Goal: Task Accomplishment & Management: Complete application form

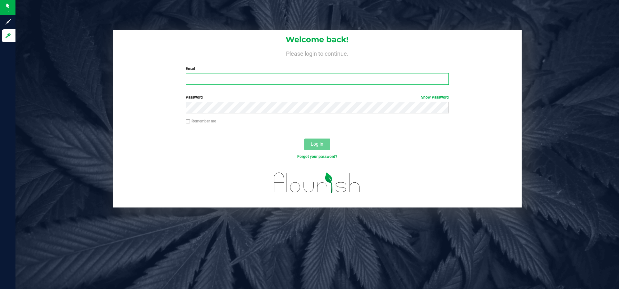
click at [232, 76] on input "Email" at bounding box center [317, 79] width 263 height 12
type input "[PERSON_NAME][EMAIL_ADDRESS][DOMAIN_NAME]"
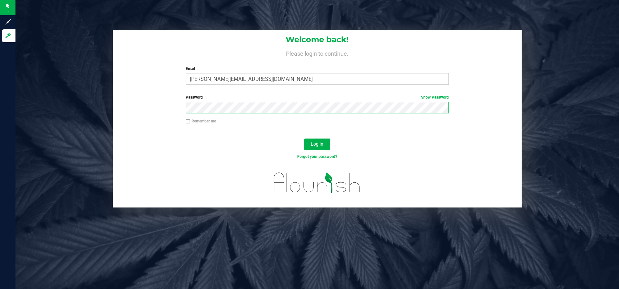
click at [304, 139] on button "Log In" at bounding box center [317, 145] width 26 height 12
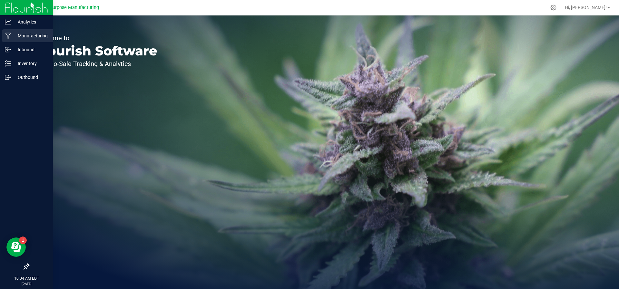
click at [21, 40] on div "Manufacturing" at bounding box center [27, 35] width 51 height 13
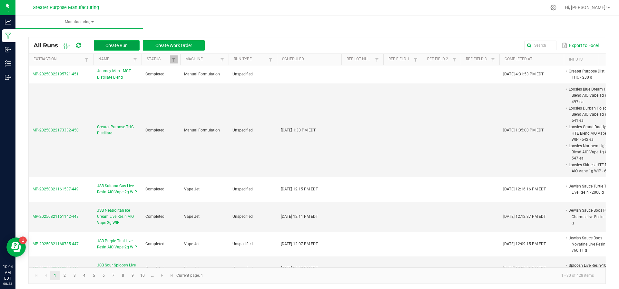
click at [105, 46] on button "Create Run" at bounding box center [117, 45] width 46 height 10
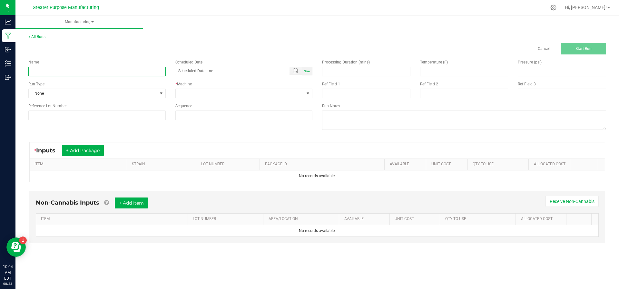
click at [116, 71] on input at bounding box center [96, 72] width 137 height 10
type input "Journey Man Blueberry Lemonade 2oz"
click at [308, 73] on div "Now" at bounding box center [307, 71] width 10 height 9
type input "[DATE] 10:04 AM"
click at [295, 87] on div "* Machine" at bounding box center [243, 84] width 137 height 6
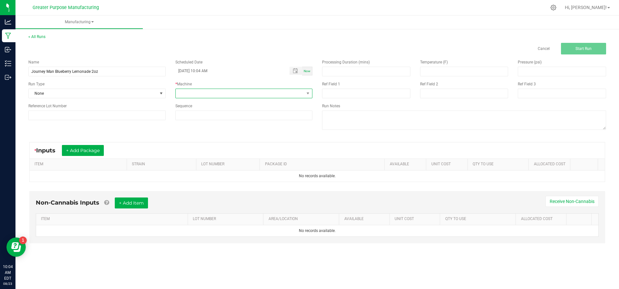
click at [295, 91] on span at bounding box center [240, 93] width 129 height 9
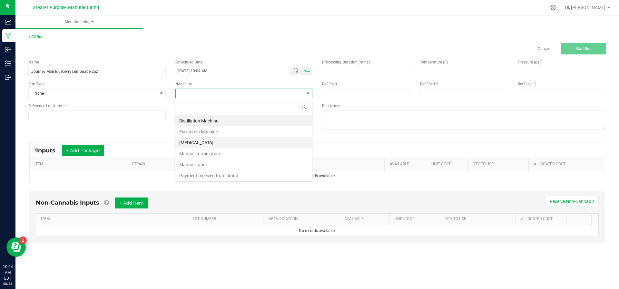
scroll to position [44, 0]
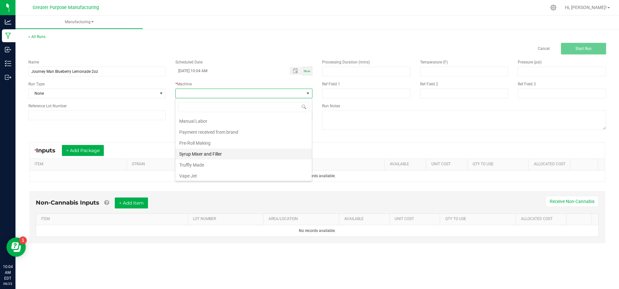
click at [265, 150] on li "Syrup Mixer and Filler" at bounding box center [243, 154] width 136 height 11
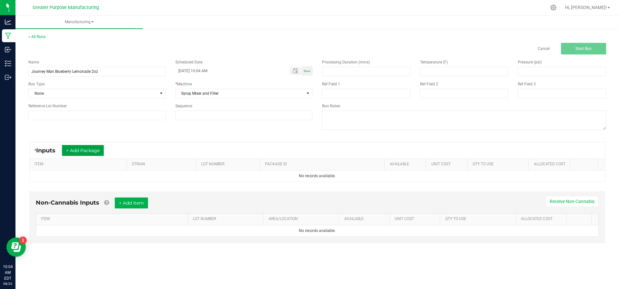
click at [74, 155] on button "+ Add Package" at bounding box center [83, 150] width 42 height 11
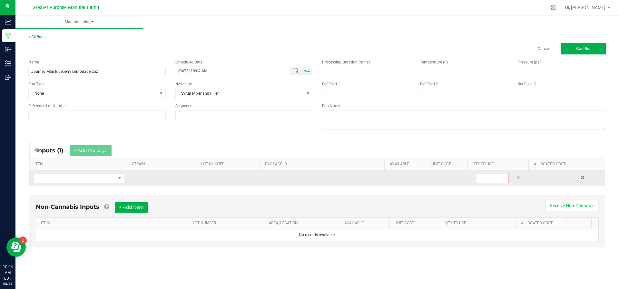
click at [74, 171] on td at bounding box center [79, 178] width 98 height 15
click at [74, 175] on span "NO DATA FOUND" at bounding box center [75, 178] width 82 height 9
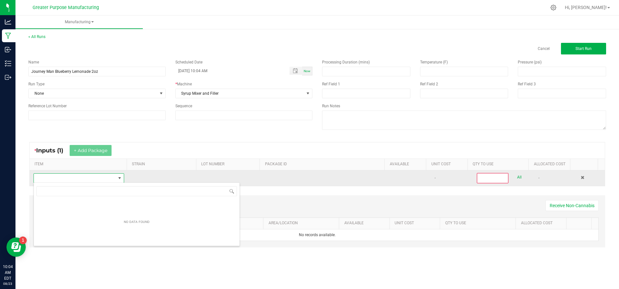
scroll to position [10, 88]
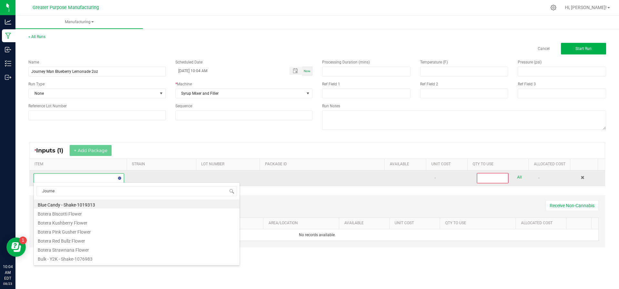
type input "Journey"
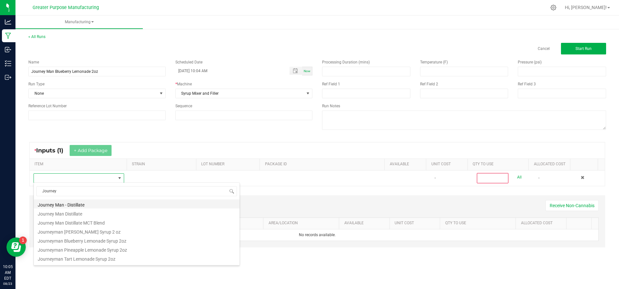
click at [72, 204] on li "Journey Man - Distillate" at bounding box center [137, 204] width 206 height 9
type input "0"
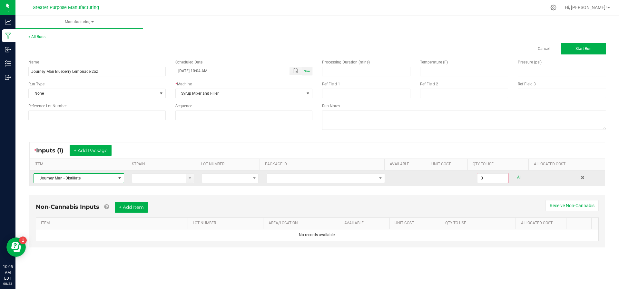
click at [117, 178] on span at bounding box center [119, 178] width 5 height 5
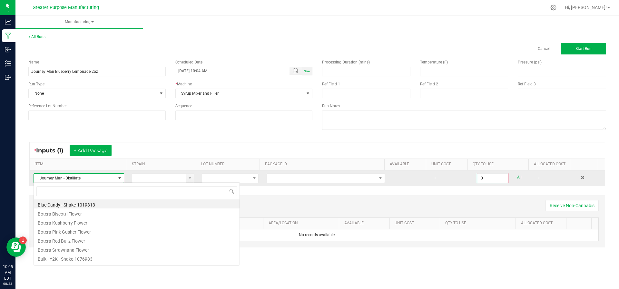
scroll to position [10, 89]
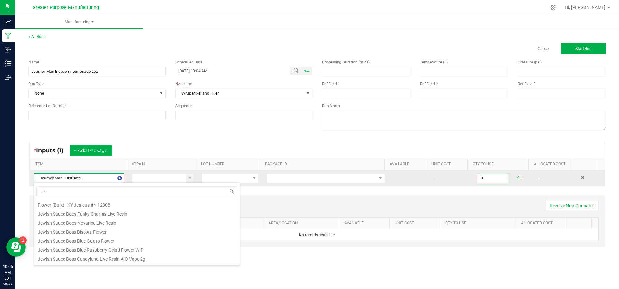
type input "Jou"
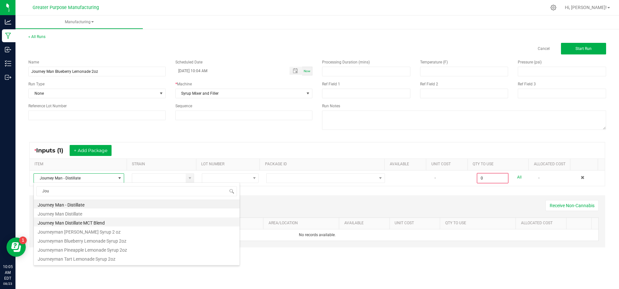
click at [110, 220] on li "Journey Man Distillate MCT Blend" at bounding box center [137, 222] width 206 height 9
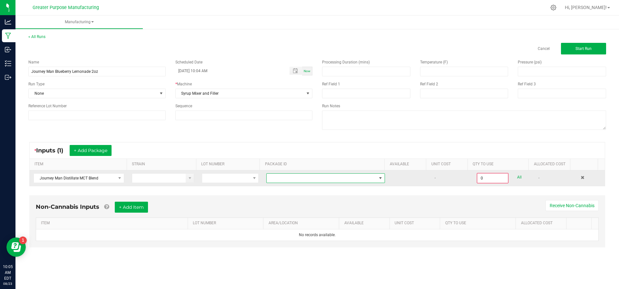
click at [292, 178] on span at bounding box center [322, 178] width 110 height 9
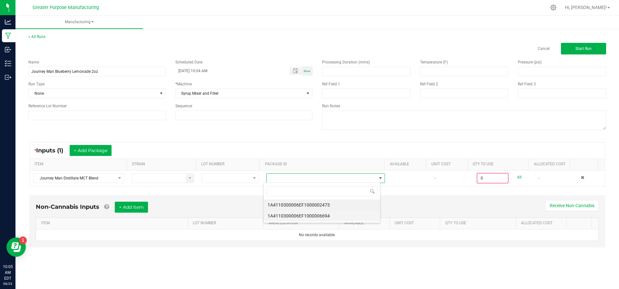
click at [293, 216] on li "1A4110300006EF1000006694" at bounding box center [322, 215] width 116 height 11
type input "0.0000 g"
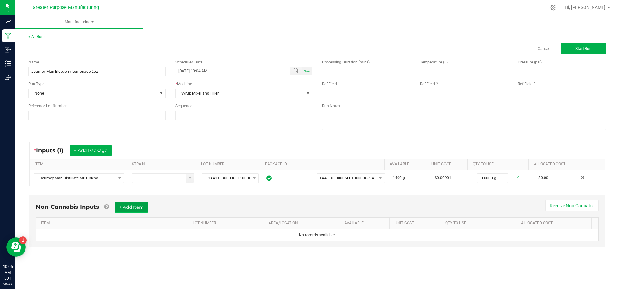
click at [144, 211] on button "+ Add Item" at bounding box center [131, 207] width 33 height 11
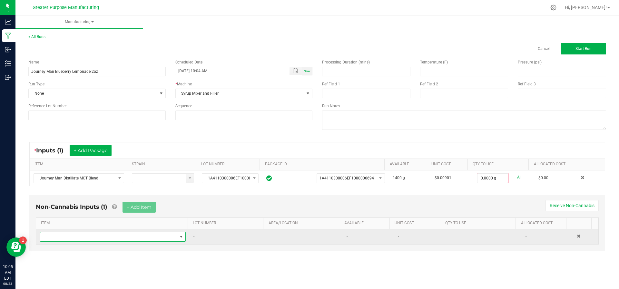
click at [135, 233] on span "NO DATA FOUND" at bounding box center [108, 236] width 137 height 9
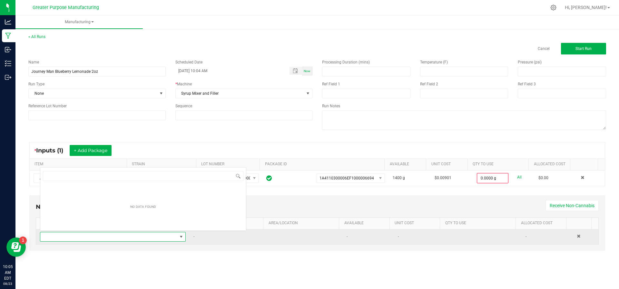
scroll to position [10, 141]
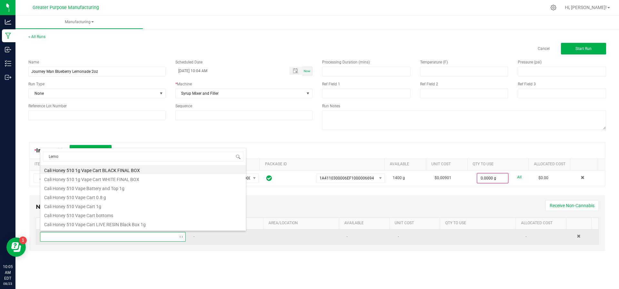
type input "Lemon"
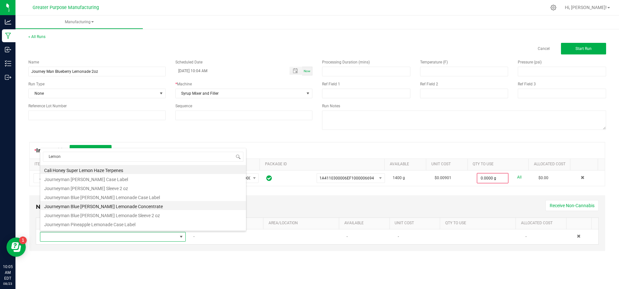
click at [144, 206] on li "Journeyman Blue [PERSON_NAME] Lemonade Concentrate" at bounding box center [143, 205] width 206 height 9
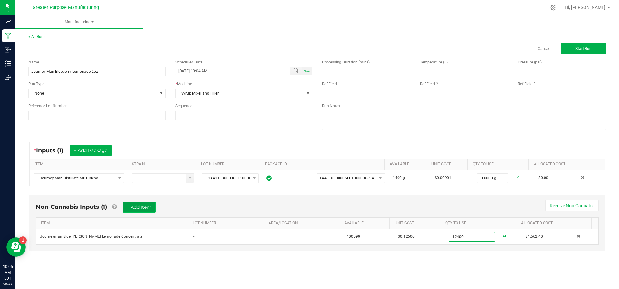
type input "12400.0000 g"
click at [138, 206] on button "+ Add Item" at bounding box center [138, 207] width 33 height 11
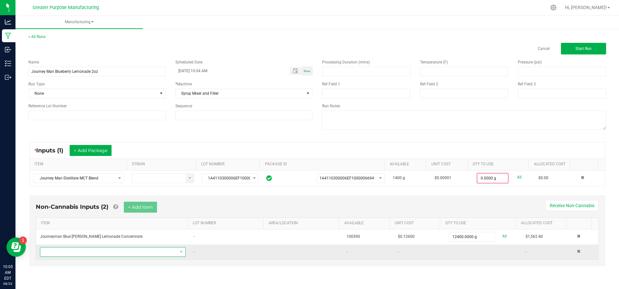
click at [122, 250] on span "NO DATA FOUND" at bounding box center [108, 252] width 137 height 9
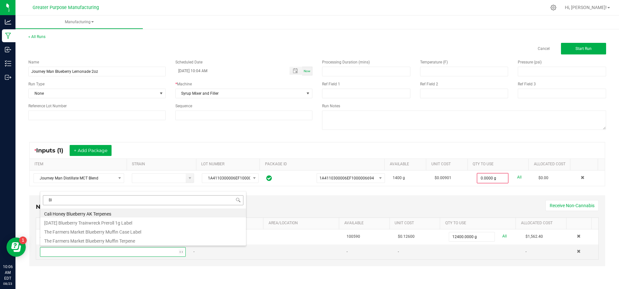
type input "B"
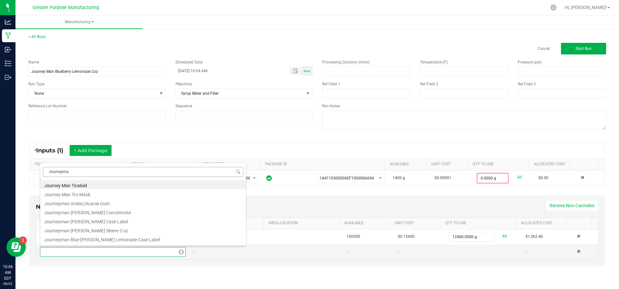
type input "Journeyman"
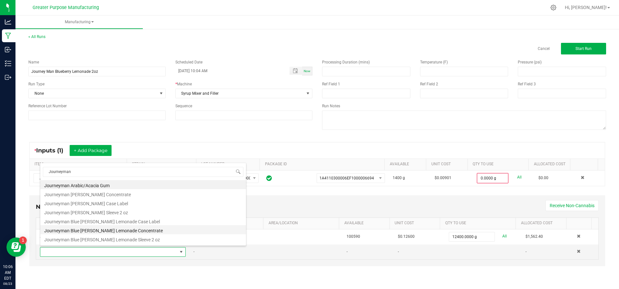
click at [114, 231] on li "Journeyman Blue [PERSON_NAME] Lemonade Concentrate" at bounding box center [143, 229] width 206 height 9
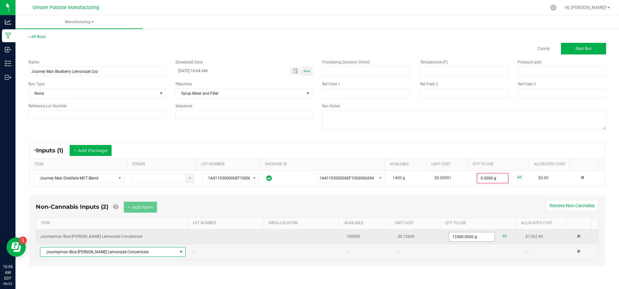
type input "12400"
click at [457, 236] on input "12400" at bounding box center [471, 236] width 45 height 9
click at [457, 236] on input "3" at bounding box center [471, 236] width 45 height 9
type input "37940.0000 g"
click at [349, 279] on div "< All Runs Cancel Start Run Name Journey Man Blueberry Lemonade 2oz Scheduled D…" at bounding box center [316, 156] width 603 height 258
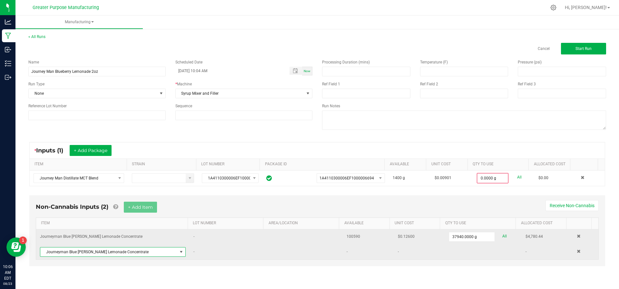
click at [135, 254] on span "Journeyman Blue [PERSON_NAME] Lemonade Concentrate" at bounding box center [108, 252] width 137 height 9
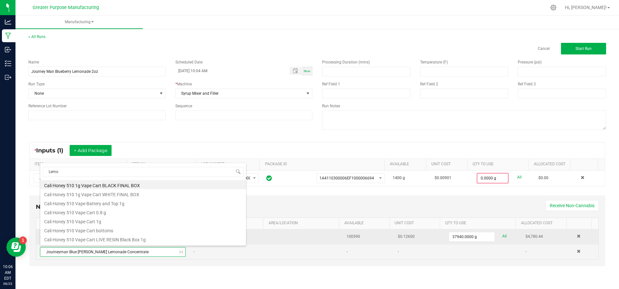
type input "Lemon"
click at [131, 229] on li "Journeyman Tart Lemonade Concentrate" at bounding box center [143, 233] width 206 height 9
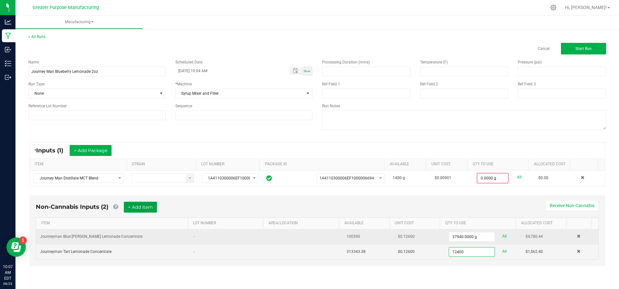
type input "12400.0000 g"
click at [128, 207] on button "+ Add Item" at bounding box center [140, 207] width 33 height 11
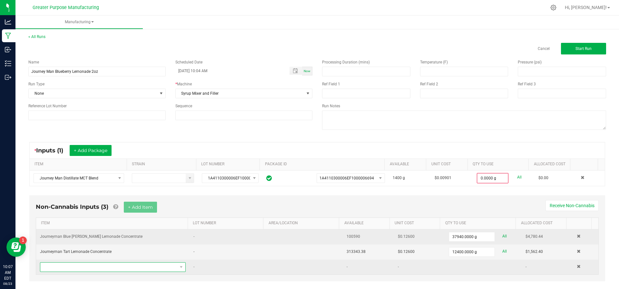
click at [109, 266] on span "NO DATA FOUND" at bounding box center [108, 267] width 137 height 9
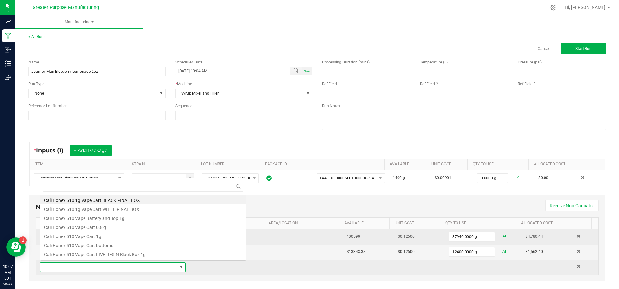
scroll to position [10, 140]
type input "Water"
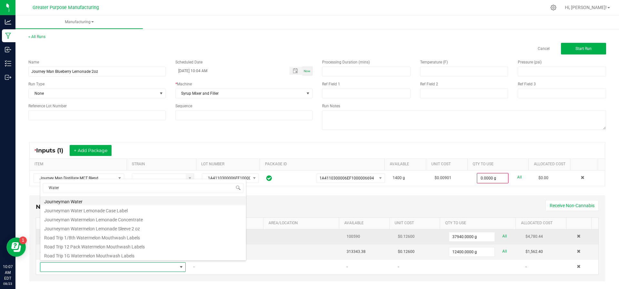
click at [107, 200] on li "Journeyman Water" at bounding box center [143, 200] width 206 height 9
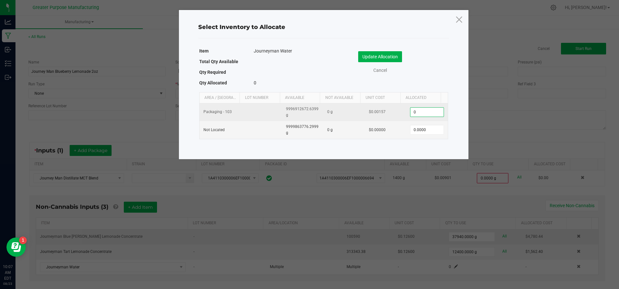
click at [429, 111] on input "0" at bounding box center [426, 112] width 33 height 9
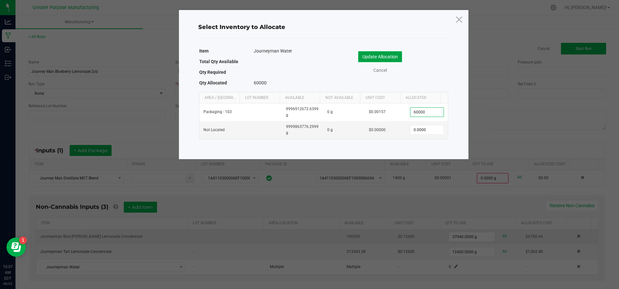
type input "60,000.0000"
click at [380, 57] on button "Update Allocation" at bounding box center [380, 56] width 44 height 11
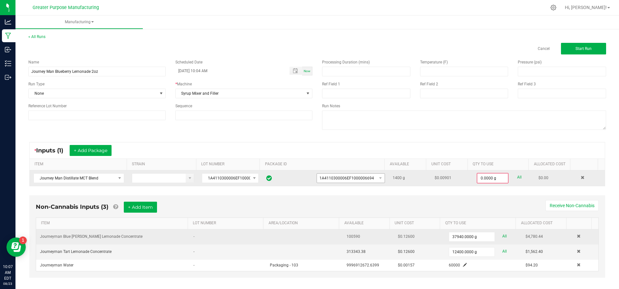
scroll to position [5, 0]
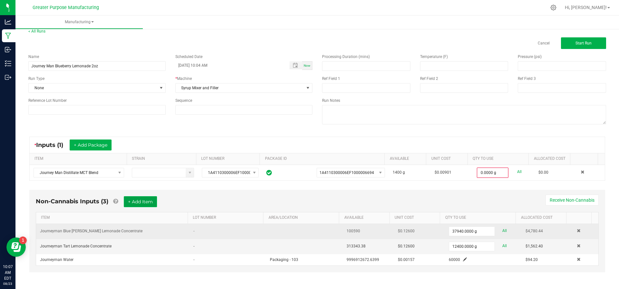
click at [133, 201] on button "+ Add Item" at bounding box center [140, 201] width 33 height 11
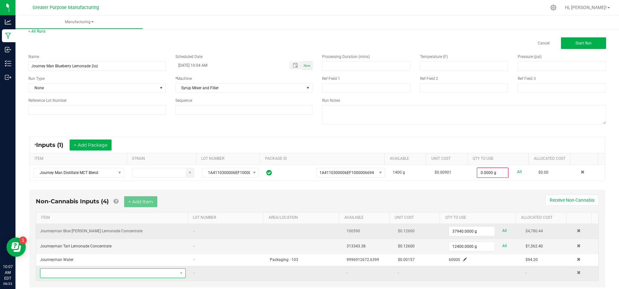
click at [105, 270] on span "NO DATA FOUND" at bounding box center [108, 273] width 137 height 9
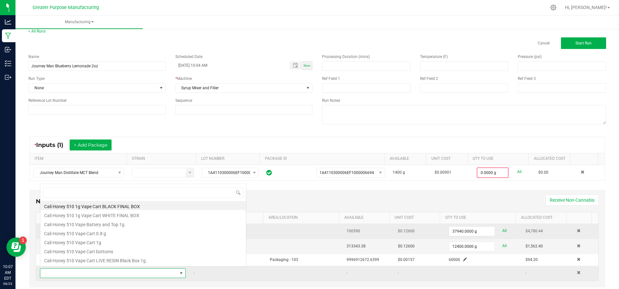
scroll to position [10, 140]
type input "C"
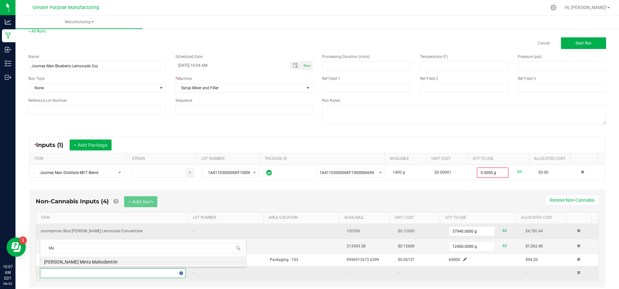
type input "M"
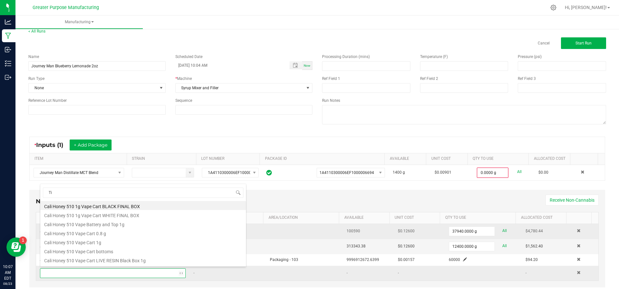
type input "[MEDICAL_DATA]"
click at [96, 206] on li "Journey Man Ticaloid" at bounding box center [143, 206] width 206 height 9
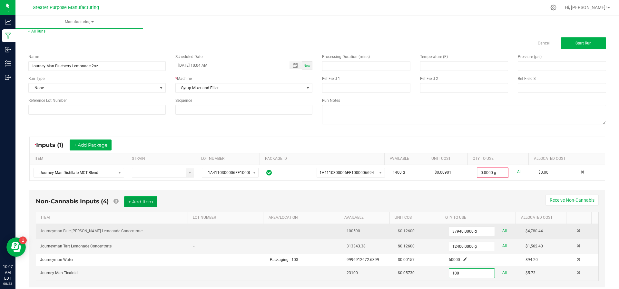
type input "100.0000 g"
click at [145, 202] on button "+ Add Item" at bounding box center [140, 201] width 33 height 11
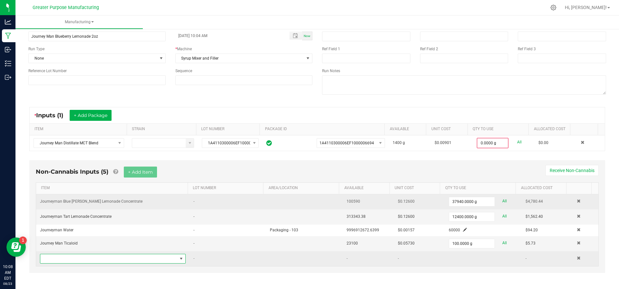
click at [123, 254] on span "NO DATA FOUND" at bounding box center [108, 258] width 137 height 9
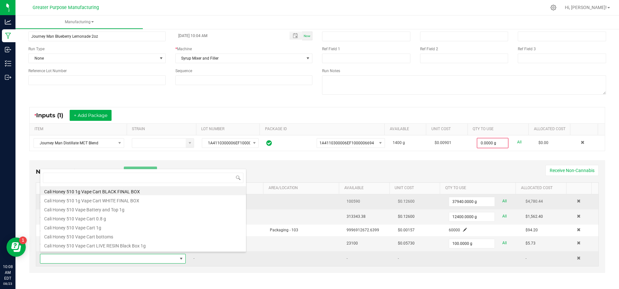
scroll to position [10, 140]
type input "Exberry"
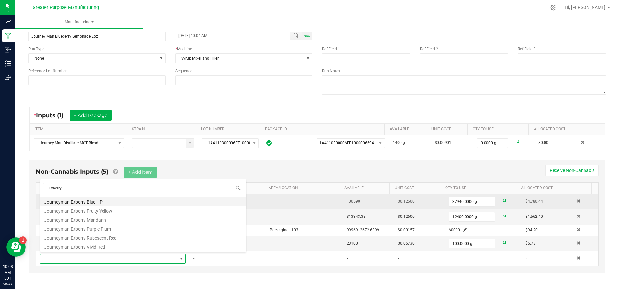
click at [109, 201] on li "Journeyman Exberry Blue HP" at bounding box center [143, 201] width 206 height 9
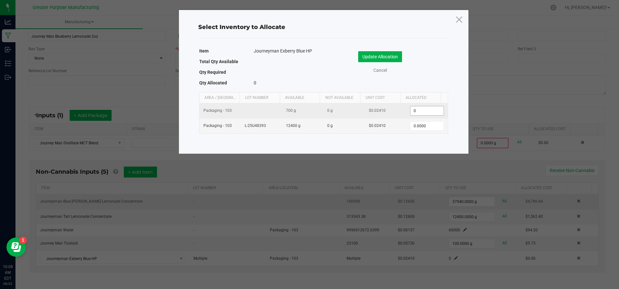
click at [425, 113] on input "0" at bounding box center [426, 110] width 33 height 9
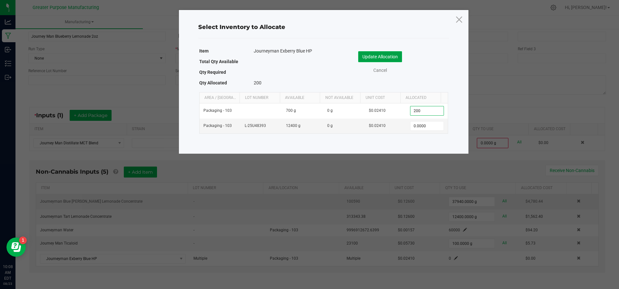
type input "200.0000"
click at [393, 58] on button "Update Allocation" at bounding box center [380, 56] width 44 height 11
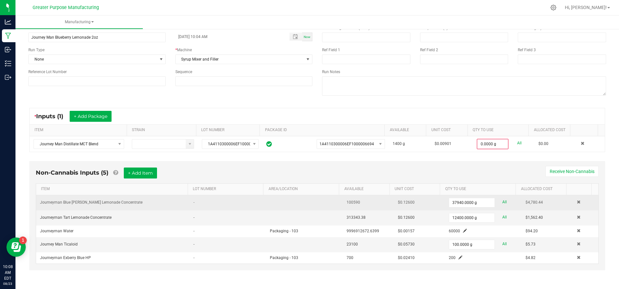
scroll to position [32, 0]
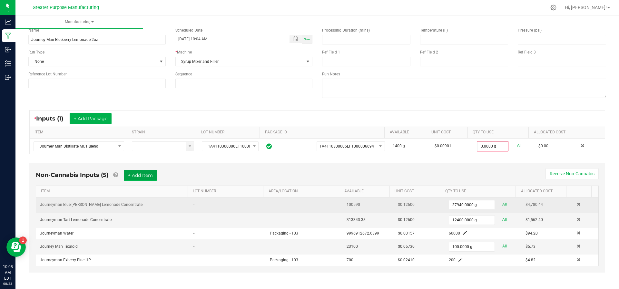
click at [146, 176] on button "+ Add Item" at bounding box center [140, 175] width 33 height 11
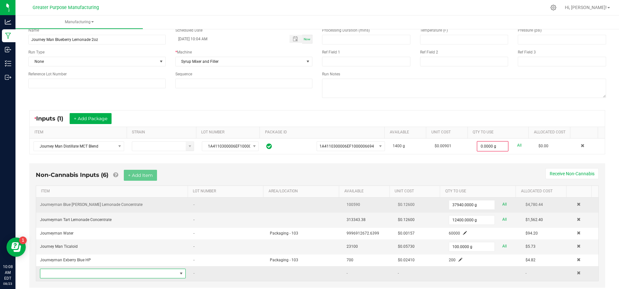
click at [108, 271] on span "NO DATA FOUND" at bounding box center [108, 273] width 137 height 9
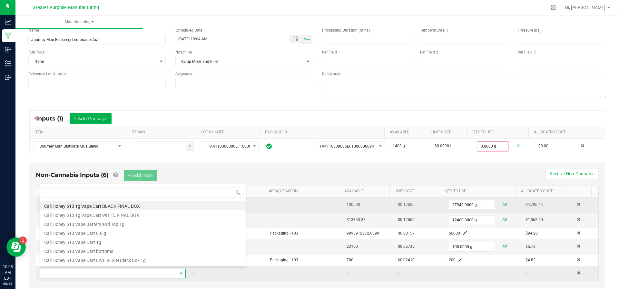
scroll to position [10, 140]
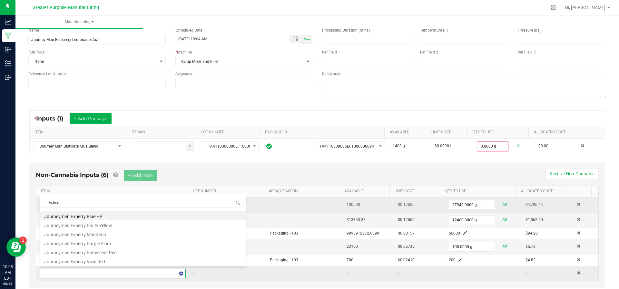
type input "Exberry"
click at [108, 244] on li "Journeyman Exberry Purple Plum" at bounding box center [143, 242] width 206 height 9
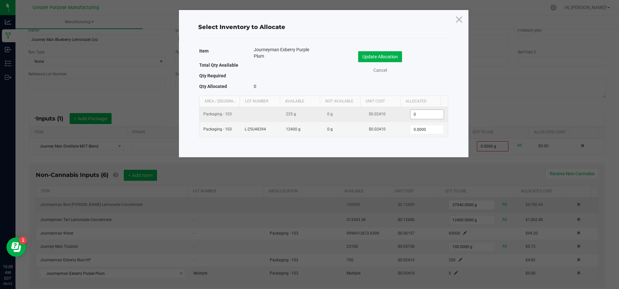
click at [421, 113] on input "0" at bounding box center [426, 114] width 33 height 9
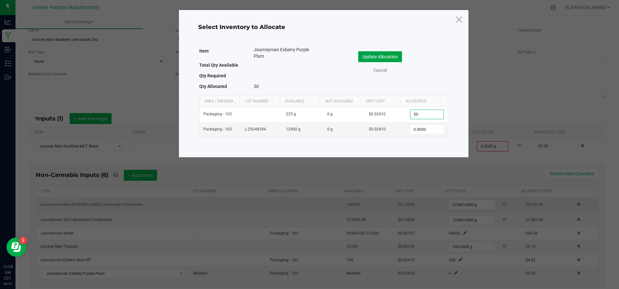
type input "50.0000"
click at [388, 55] on button "Update Allocation" at bounding box center [380, 56] width 44 height 11
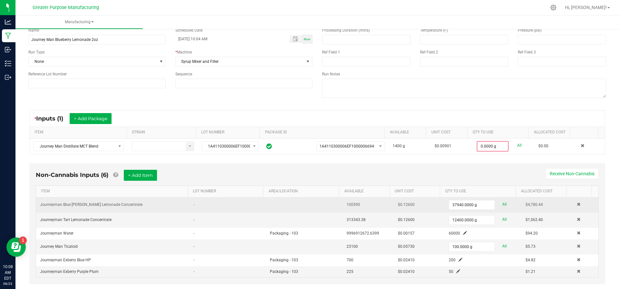
scroll to position [44, 0]
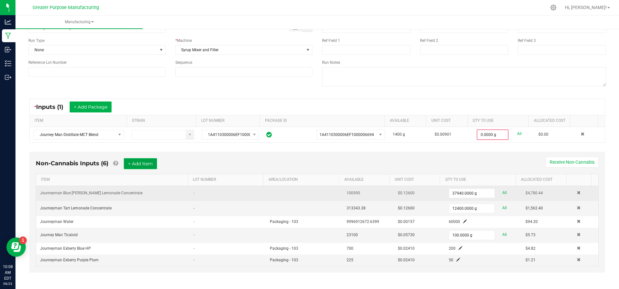
click at [132, 160] on button "+ Add Item" at bounding box center [140, 163] width 33 height 11
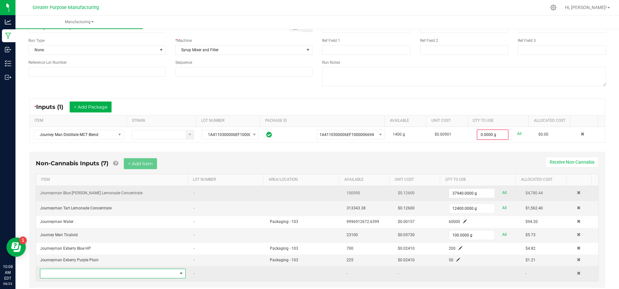
click at [99, 272] on span "NO DATA FOUND" at bounding box center [108, 273] width 137 height 9
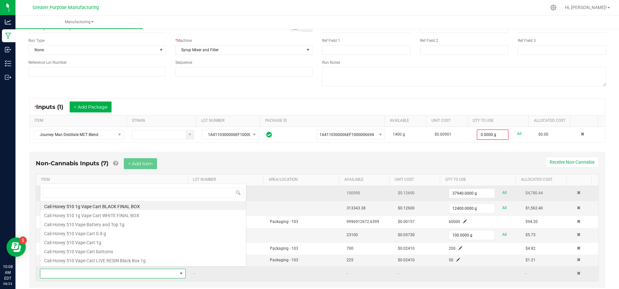
scroll to position [10, 140]
type input "fona"
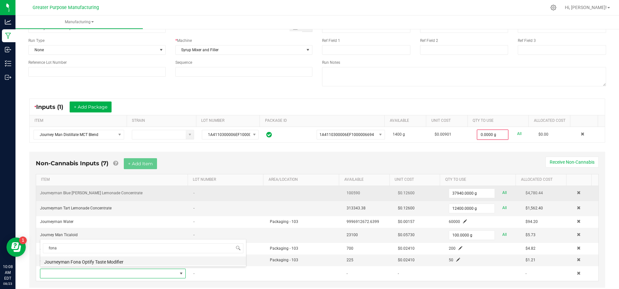
click at [82, 262] on li "Journeyman Fona Optify Taste Modifier" at bounding box center [143, 261] width 206 height 9
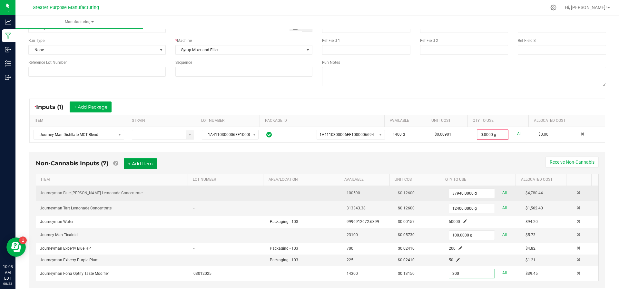
type input "300.0000 g"
click at [135, 167] on button "+ Add Item" at bounding box center [140, 163] width 33 height 11
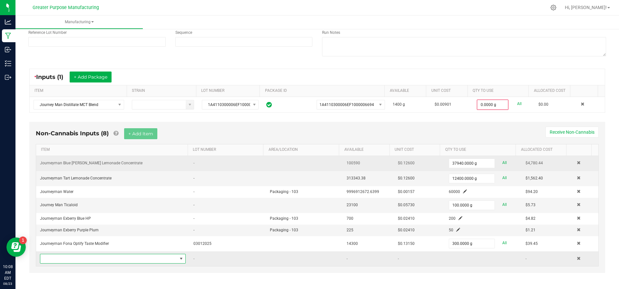
click at [124, 258] on span "NO DATA FOUND" at bounding box center [108, 258] width 137 height 9
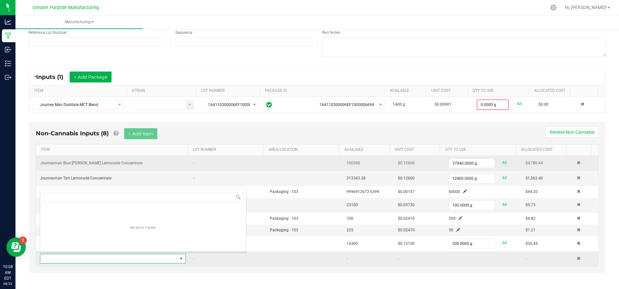
scroll to position [10, 140]
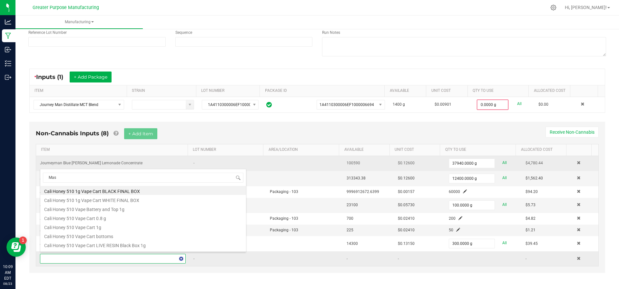
type input "Mask"
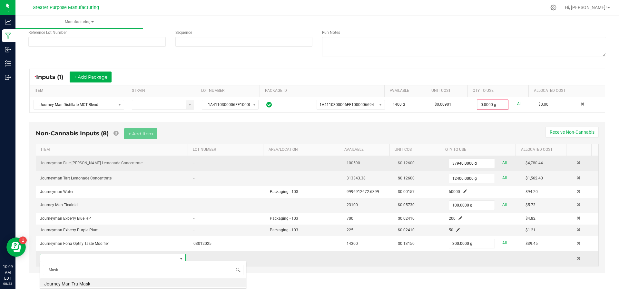
scroll to position [0, 0]
click at [103, 285] on li "Journey Man Tru-Mask" at bounding box center [143, 282] width 206 height 9
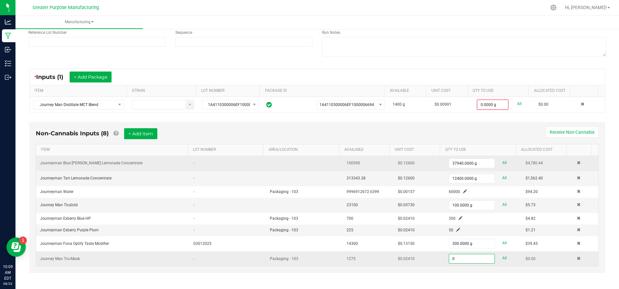
click at [456, 254] on input "0" at bounding box center [471, 258] width 45 height 9
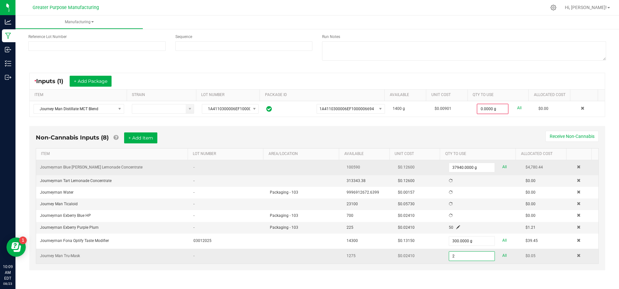
scroll to position [73, 0]
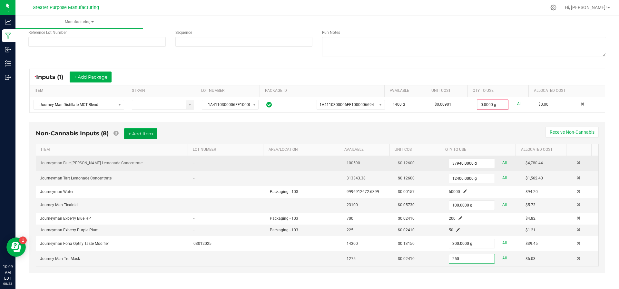
type input "250.0000 g"
click at [146, 133] on button "+ Add Item" at bounding box center [140, 133] width 33 height 11
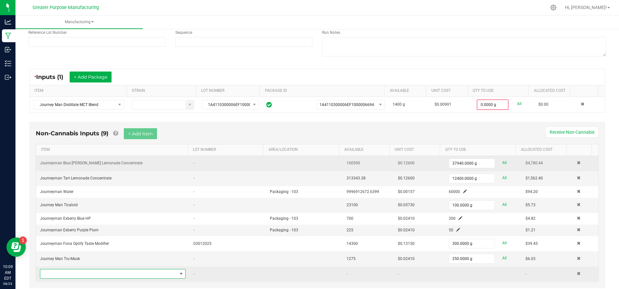
click at [83, 270] on span "NO DATA FOUND" at bounding box center [108, 273] width 137 height 9
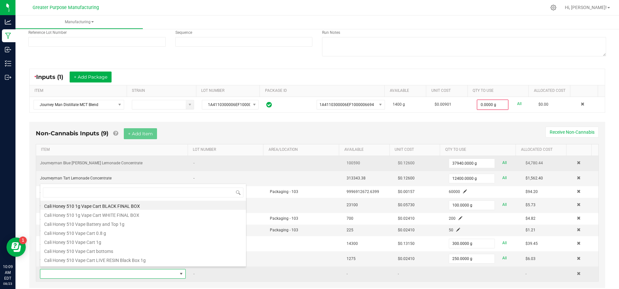
scroll to position [10, 140]
type input "Ara"
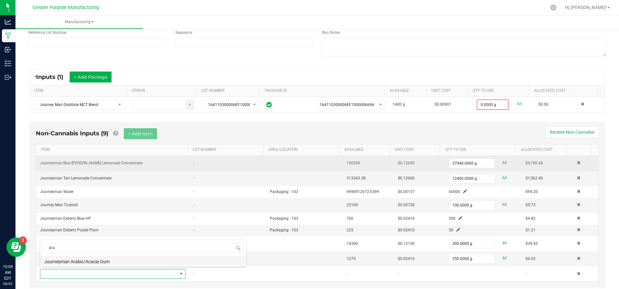
click at [84, 261] on li "Journeyman Arabic/Acacia Gum" at bounding box center [143, 260] width 206 height 9
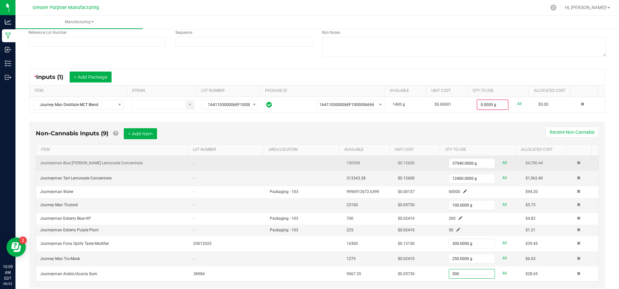
type input "500.0000 g"
click at [370, 280] on div "Non-Cannabis Inputs (9) + Add Item Receive Non-Cannabis ITEM LOT NUMBER AREA/LO…" at bounding box center [317, 205] width 576 height 166
click at [144, 136] on button "+ Add Item" at bounding box center [140, 133] width 33 height 11
click at [133, 285] on span "NO DATA FOUND" at bounding box center [108, 289] width 137 height 9
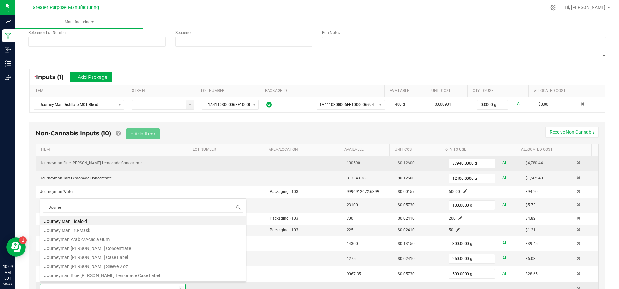
type input "Journey"
click at [131, 268] on li "Journeyman [PERSON_NAME] Sleeve 2 oz" at bounding box center [143, 265] width 206 height 9
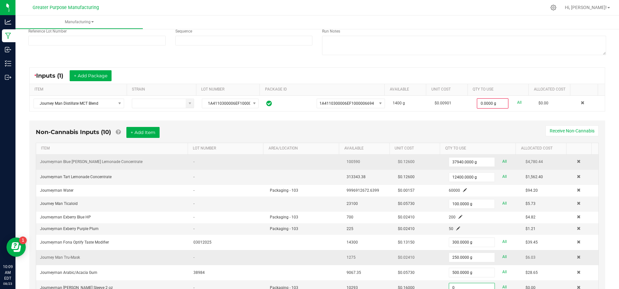
scroll to position [103, 0]
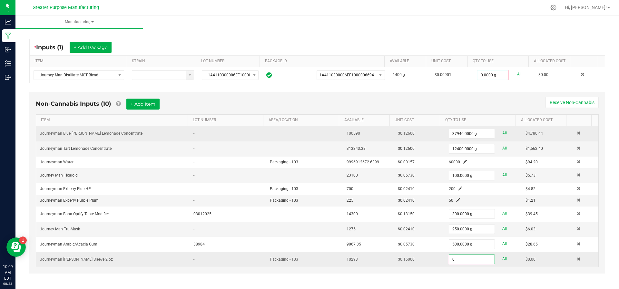
type input "0 ea"
click at [117, 258] on td "Journeyman [PERSON_NAME] Sleeve 2 oz" at bounding box center [112, 259] width 153 height 15
click at [577, 257] on span at bounding box center [579, 259] width 4 height 4
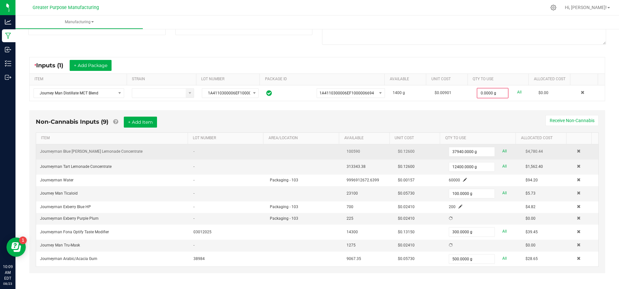
scroll to position [88, 0]
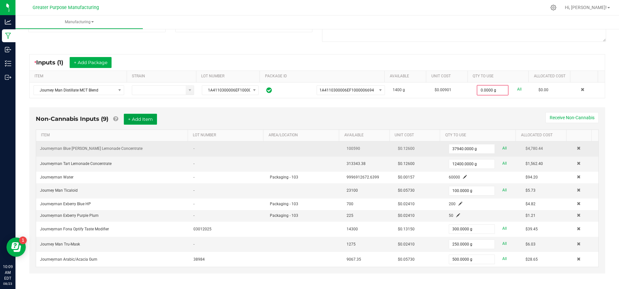
click at [143, 122] on button "+ Add Item" at bounding box center [140, 119] width 33 height 11
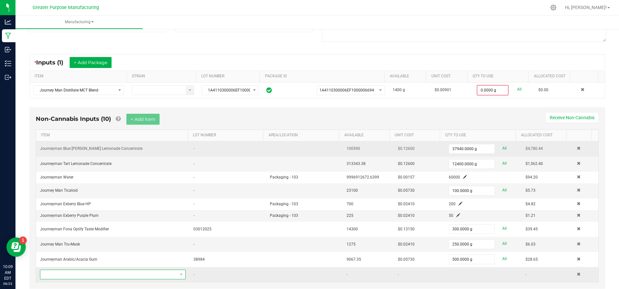
click at [104, 275] on span "NO DATA FOUND" at bounding box center [108, 274] width 137 height 9
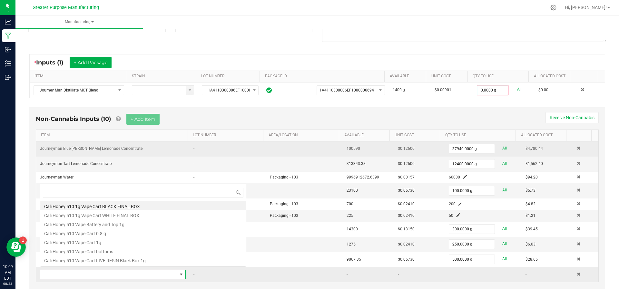
scroll to position [0, 0]
type input "Journeyman"
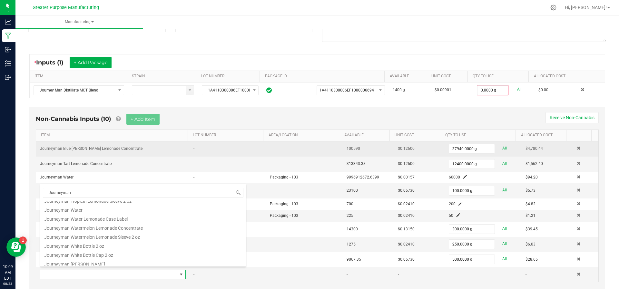
scroll to position [260, 0]
click at [120, 244] on li "Journeyman White Bottle 2 oz" at bounding box center [143, 243] width 206 height 9
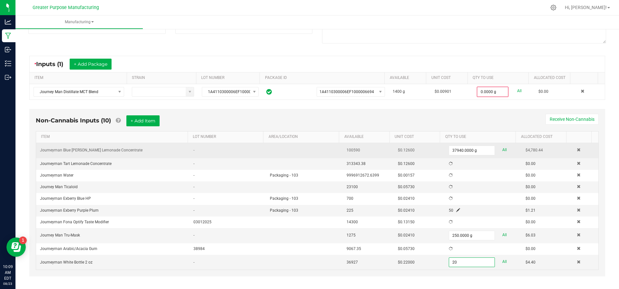
scroll to position [88, 0]
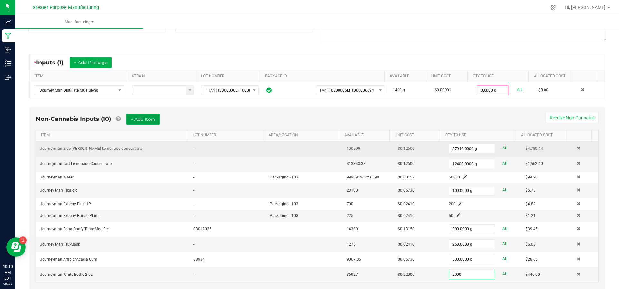
type input "2000 ea"
click at [143, 119] on button "+ Add Item" at bounding box center [142, 119] width 33 height 11
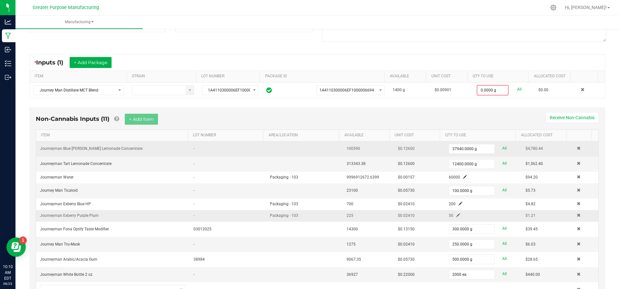
scroll to position [118, 0]
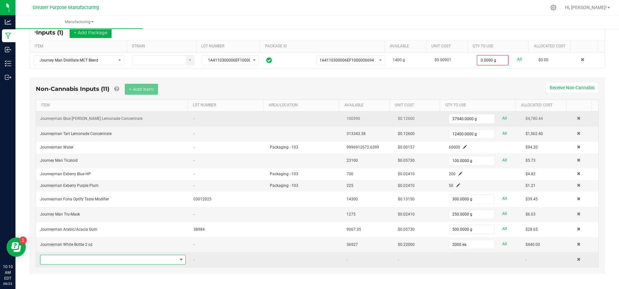
click at [126, 255] on span "NO DATA FOUND" at bounding box center [108, 259] width 137 height 9
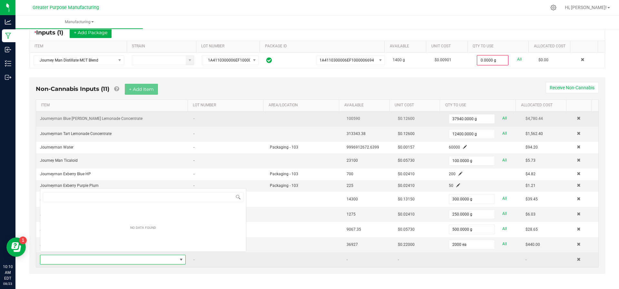
scroll to position [10, 140]
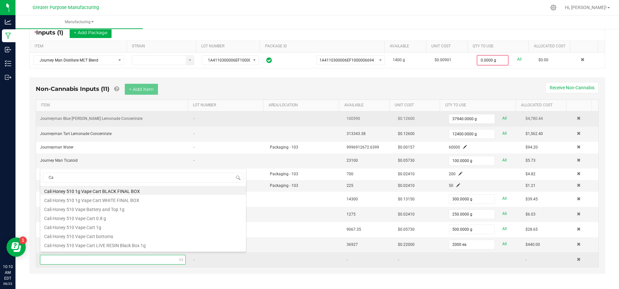
type input "Cap"
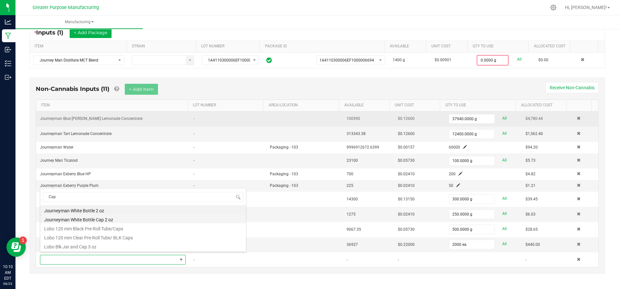
click at [118, 218] on li "Journeyman White Bottle Cap 2 oz" at bounding box center [143, 218] width 206 height 9
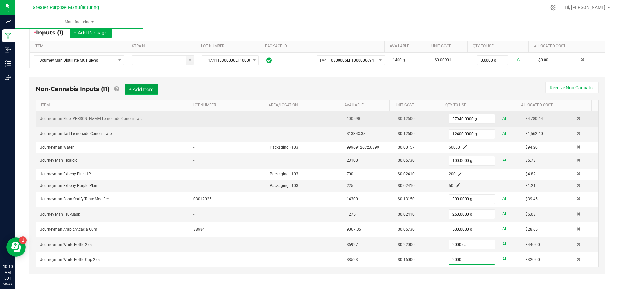
type input "2000 ea"
click at [138, 84] on button "+ Add Item" at bounding box center [141, 89] width 33 height 11
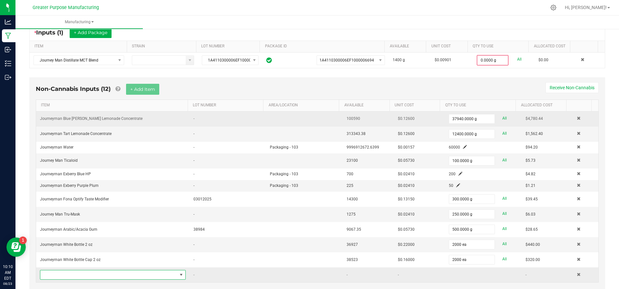
click at [86, 270] on span "NO DATA FOUND" at bounding box center [108, 274] width 137 height 9
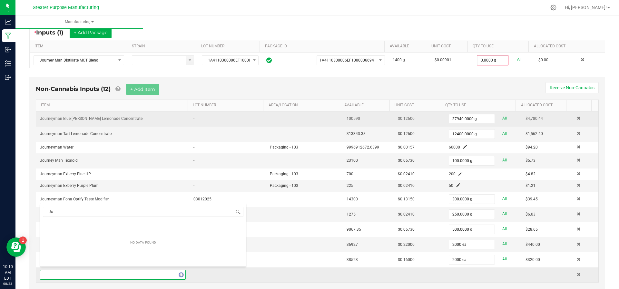
type input "J"
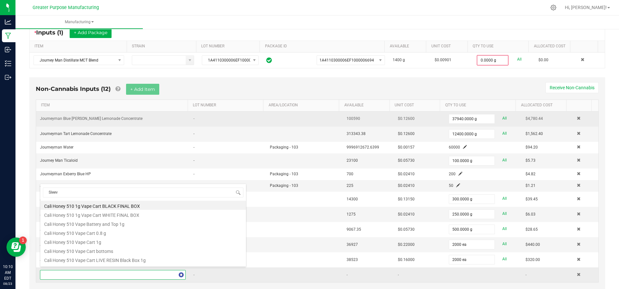
type input "Sleeve"
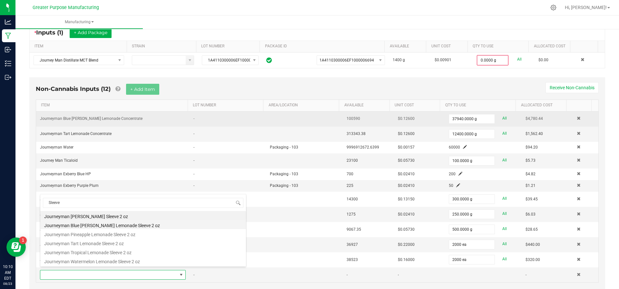
click at [102, 224] on li "Journeyman Blue [PERSON_NAME] Lemonade Sleeve 2 oz" at bounding box center [143, 224] width 206 height 9
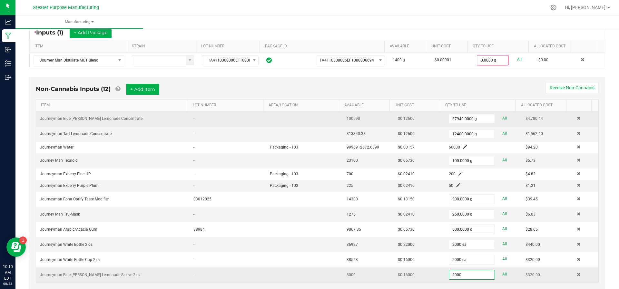
type input "2000 ea"
click at [245, 270] on td "-" at bounding box center [228, 275] width 77 height 15
click at [143, 90] on button "+ Add Item" at bounding box center [142, 89] width 33 height 11
click at [119, 286] on span "NO DATA FOUND" at bounding box center [108, 290] width 137 height 9
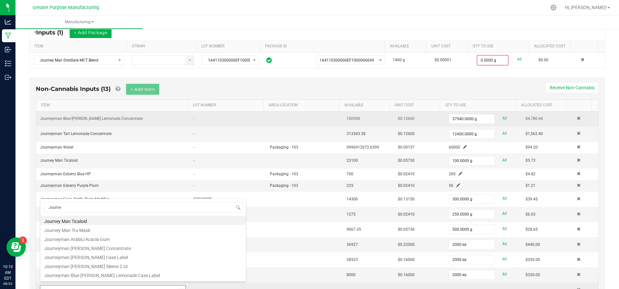
type input "Journey"
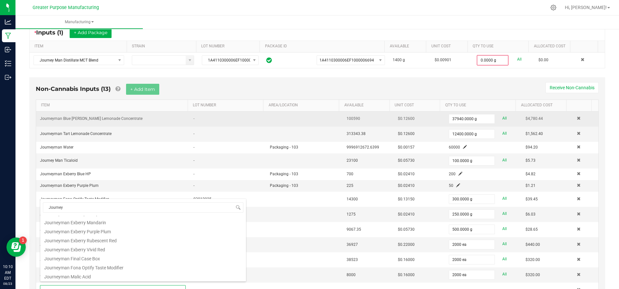
scroll to position [126, 0]
click at [132, 258] on li "Journeyman Final Case Box" at bounding box center [143, 257] width 206 height 9
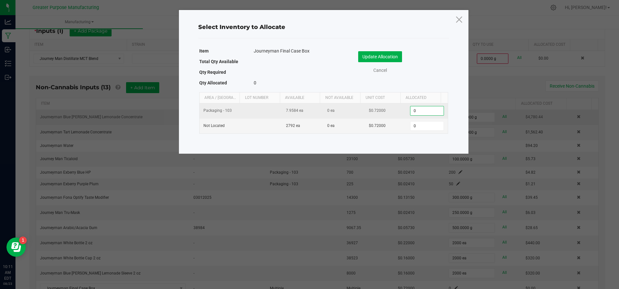
click at [411, 108] on input "0" at bounding box center [426, 110] width 33 height 9
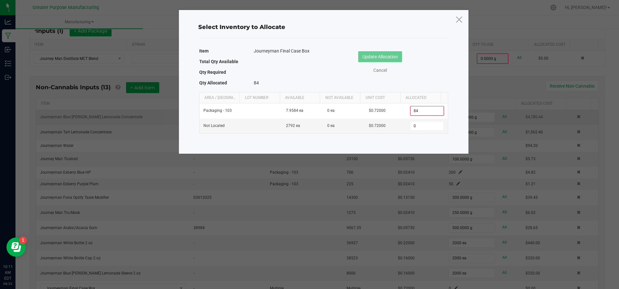
type input "84"
click at [419, 129] on input "0" at bounding box center [426, 126] width 33 height 9
click at [419, 131] on td "0" at bounding box center [426, 126] width 41 height 15
click at [419, 125] on input "0" at bounding box center [426, 126] width 33 height 9
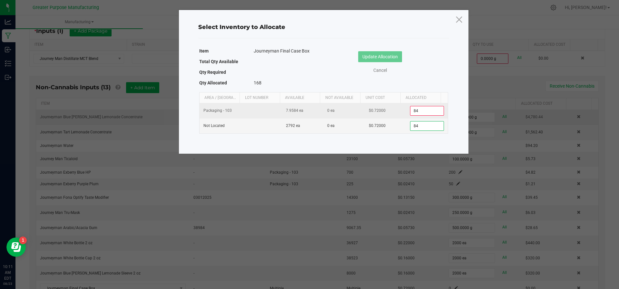
type input "84"
click at [419, 114] on input "84" at bounding box center [426, 110] width 33 height 9
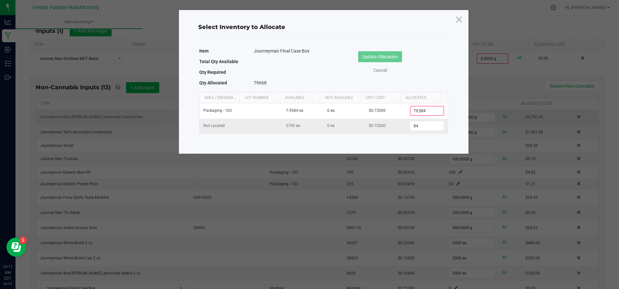
click at [389, 119] on td "$0.72000" at bounding box center [385, 126] width 41 height 15
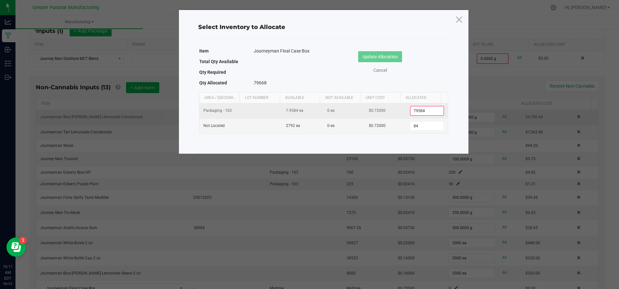
click at [413, 110] on input "79584" at bounding box center [426, 110] width 33 height 9
click at [410, 110] on input "79584" at bounding box center [426, 110] width 33 height 9
click at [424, 107] on input "79584" at bounding box center [426, 110] width 33 height 9
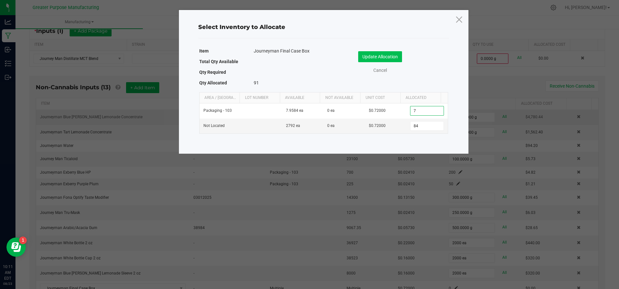
type input "7"
click at [389, 60] on button "Update Allocation" at bounding box center [380, 56] width 44 height 11
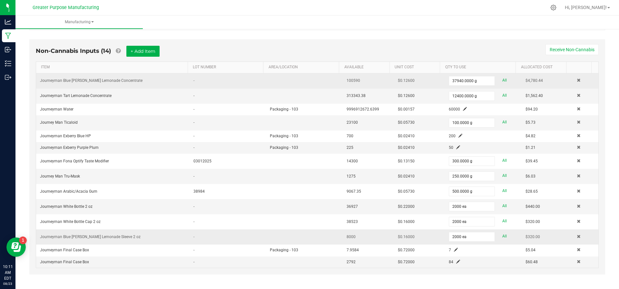
scroll to position [0, 0]
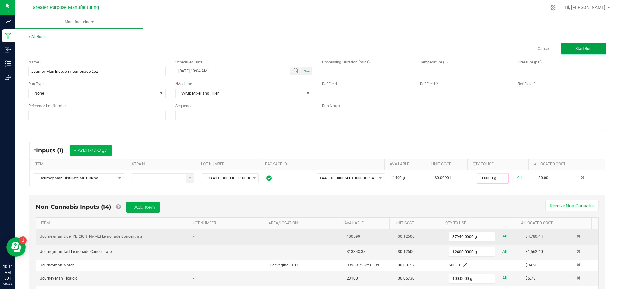
click at [578, 43] on button "Start Run" at bounding box center [583, 49] width 45 height 12
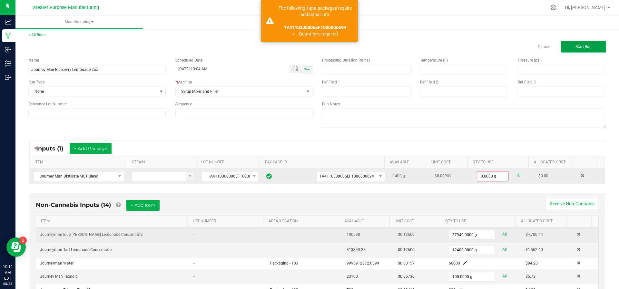
scroll to position [2, 0]
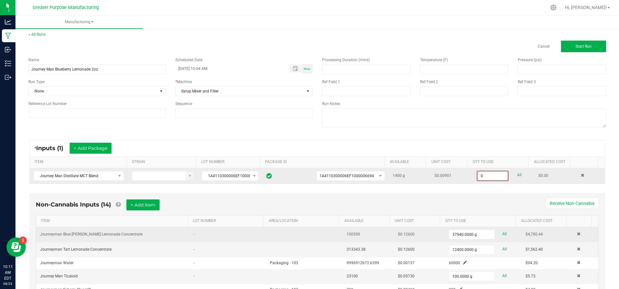
click at [479, 178] on input "0" at bounding box center [492, 175] width 30 height 9
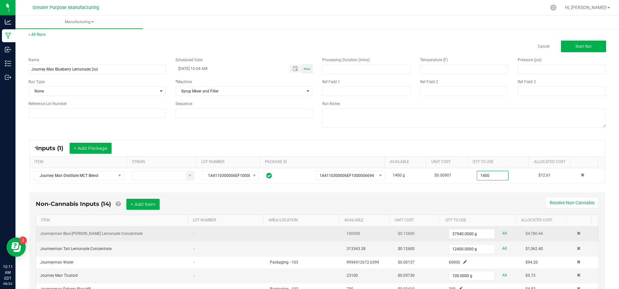
type input "1400.0000 g"
click at [484, 140] on div "* Inputs (1) + Add Package" at bounding box center [317, 148] width 575 height 16
click at [578, 47] on span "Start Run" at bounding box center [583, 46] width 16 height 5
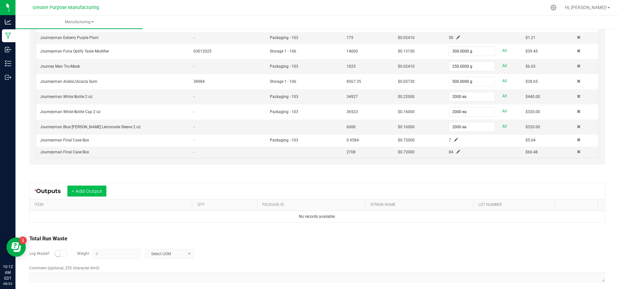
scroll to position [282, 0]
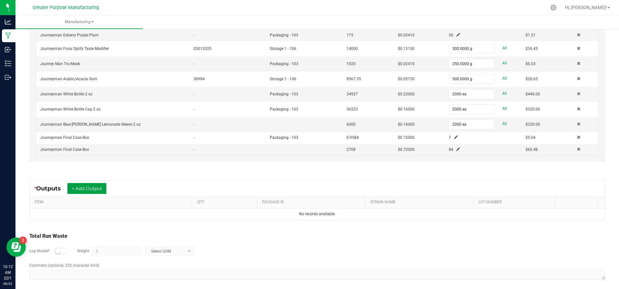
click at [96, 183] on button "+ Add Output" at bounding box center [86, 188] width 39 height 11
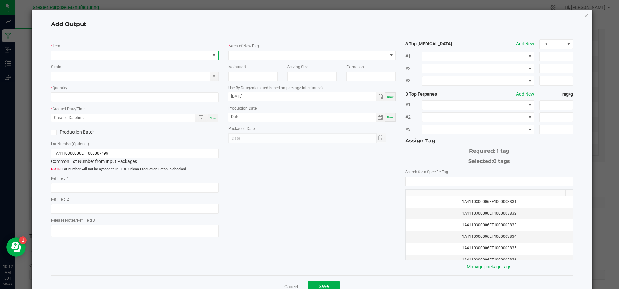
click at [104, 57] on span "NO DATA FOUND" at bounding box center [130, 55] width 159 height 9
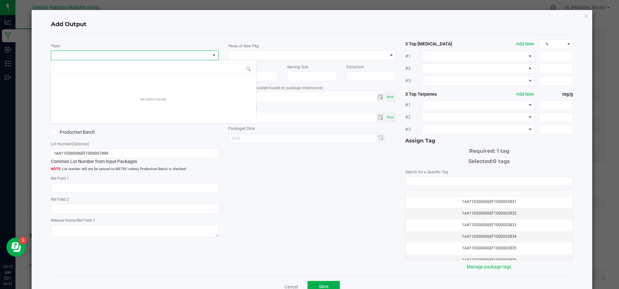
scroll to position [10, 165]
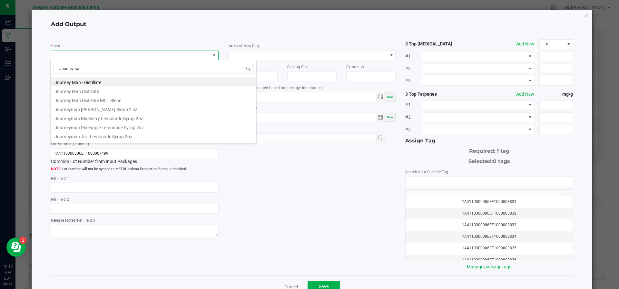
type input "Journeyman"
click at [102, 119] on li "Journeyman Blueberry Lemonade Syrup 2oz" at bounding box center [154, 117] width 206 height 9
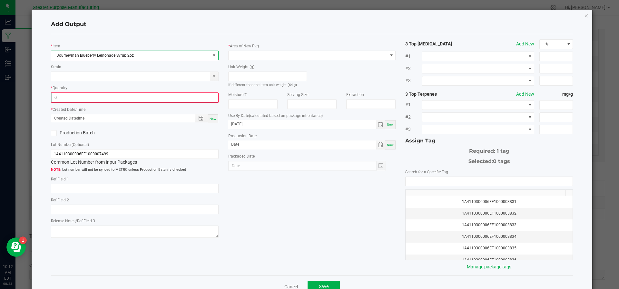
click at [98, 100] on input "0" at bounding box center [135, 97] width 166 height 9
type input "2000 ea"
click at [210, 120] on div "Now" at bounding box center [213, 118] width 10 height 9
type input "[DATE] 10:12 AM"
type input "[DATE]"
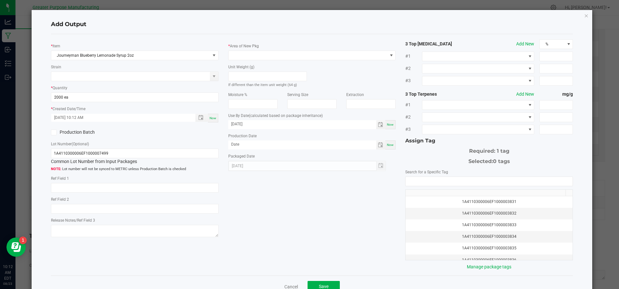
click at [55, 132] on icon at bounding box center [54, 132] width 4 height 0
click at [0, 0] on input "Production Batch" at bounding box center [0, 0] width 0 height 0
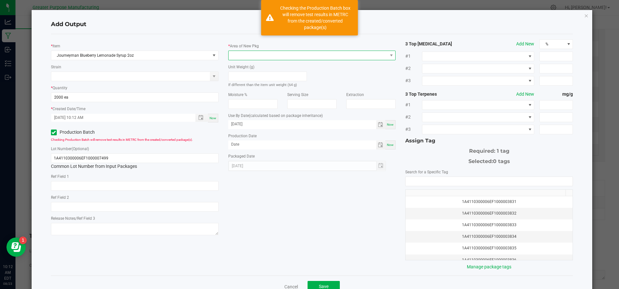
click at [248, 51] on span at bounding box center [308, 55] width 159 height 9
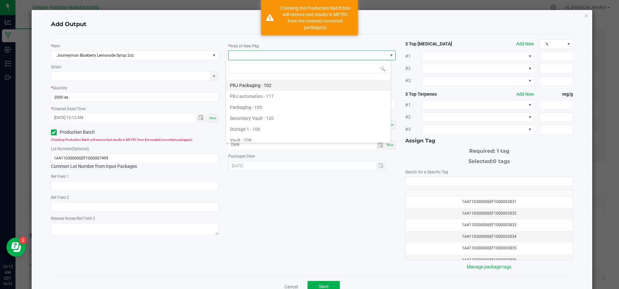
scroll to position [44, 0]
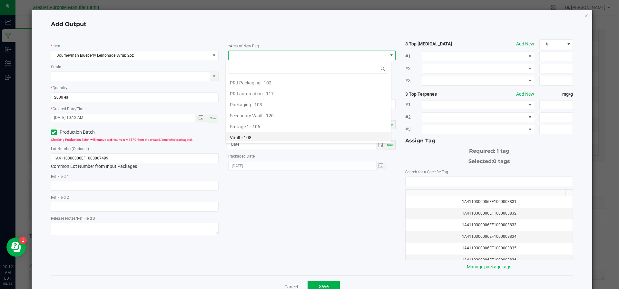
click at [253, 134] on li "Vault - 108" at bounding box center [308, 137] width 165 height 11
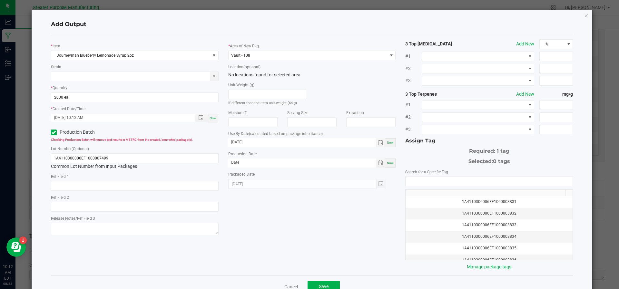
click at [390, 159] on div "Now" at bounding box center [390, 163] width 10 height 9
type input "[DATE]"
click at [232, 141] on input "[DATE]" at bounding box center [302, 142] width 148 height 8
type input "[DATE]"
click at [438, 182] on input "NO DATA FOUND" at bounding box center [488, 181] width 167 height 9
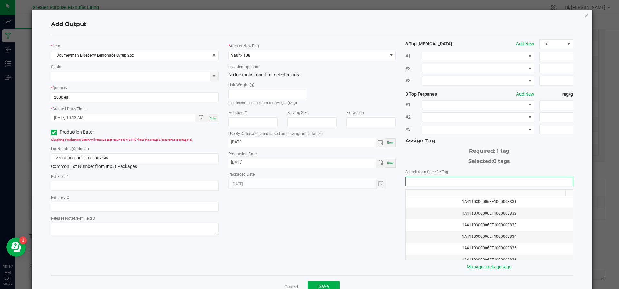
click at [438, 182] on input "NO DATA FOUND" at bounding box center [488, 181] width 167 height 9
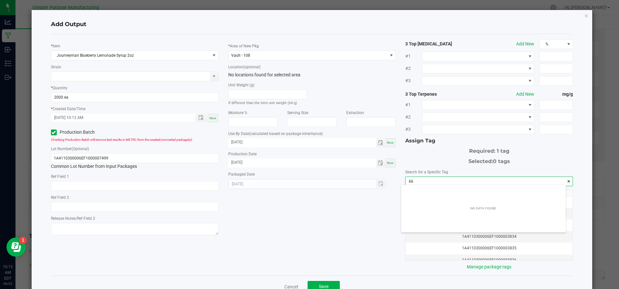
scroll to position [9, 165]
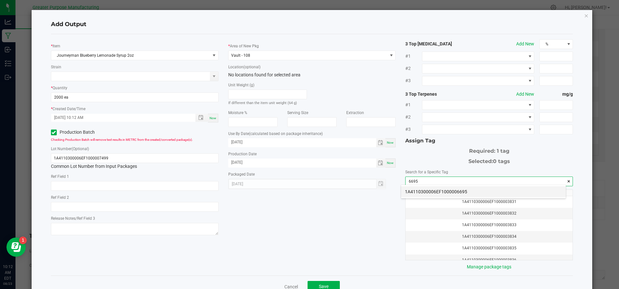
click at [436, 191] on li "1A4110300006EF1000006695" at bounding box center [483, 191] width 165 height 11
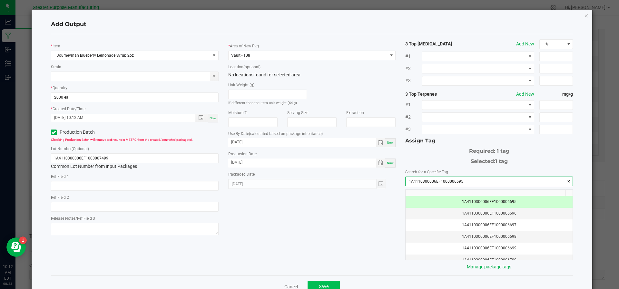
type input "1A4110300006EF1000006695"
click at [328, 287] on button "Save" at bounding box center [323, 287] width 32 height 12
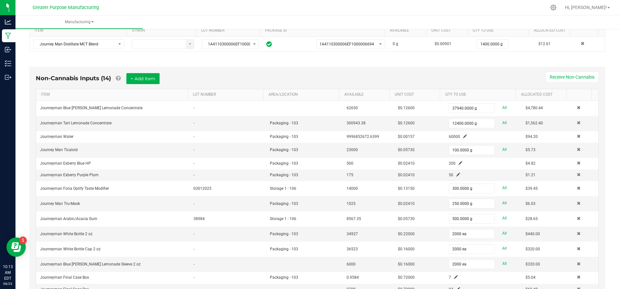
scroll to position [0, 0]
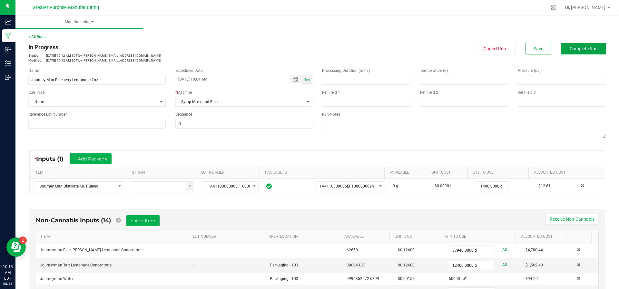
click at [590, 48] on span "Complete Run" at bounding box center [584, 48] width 28 height 5
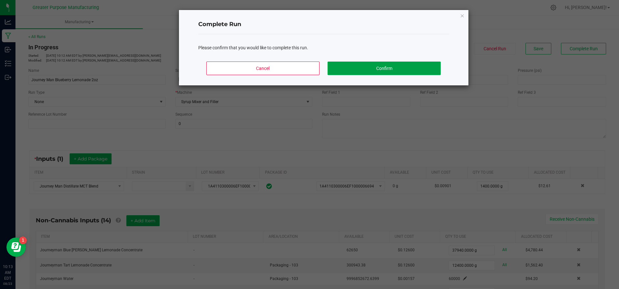
click at [368, 71] on button "Confirm" at bounding box center [383, 69] width 113 height 14
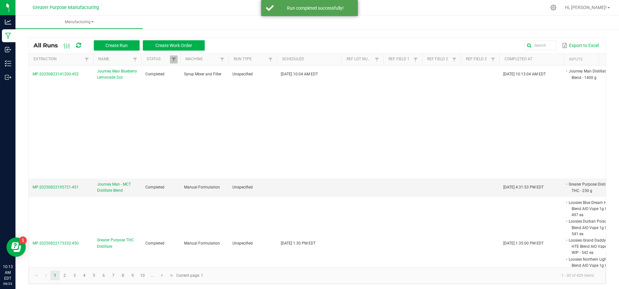
scroll to position [101, 0]
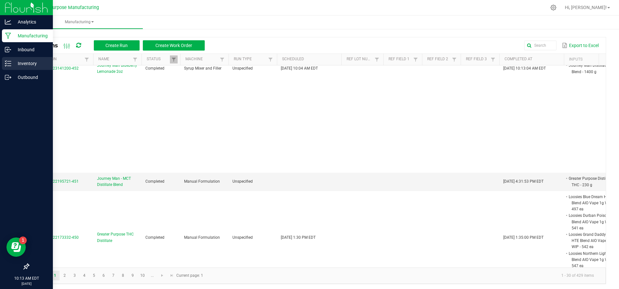
click at [21, 63] on p "Inventory" at bounding box center [30, 64] width 39 height 8
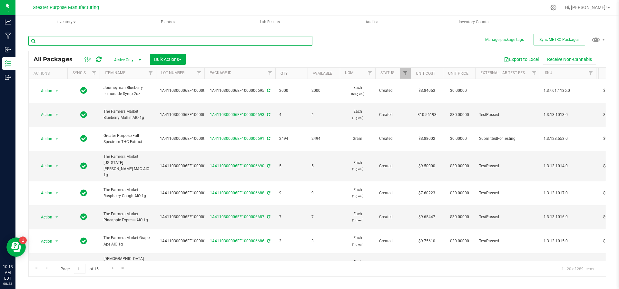
click at [127, 44] on input "text" at bounding box center [170, 41] width 284 height 10
type input "Blueberry"
